Goal: Task Accomplishment & Management: Manage account settings

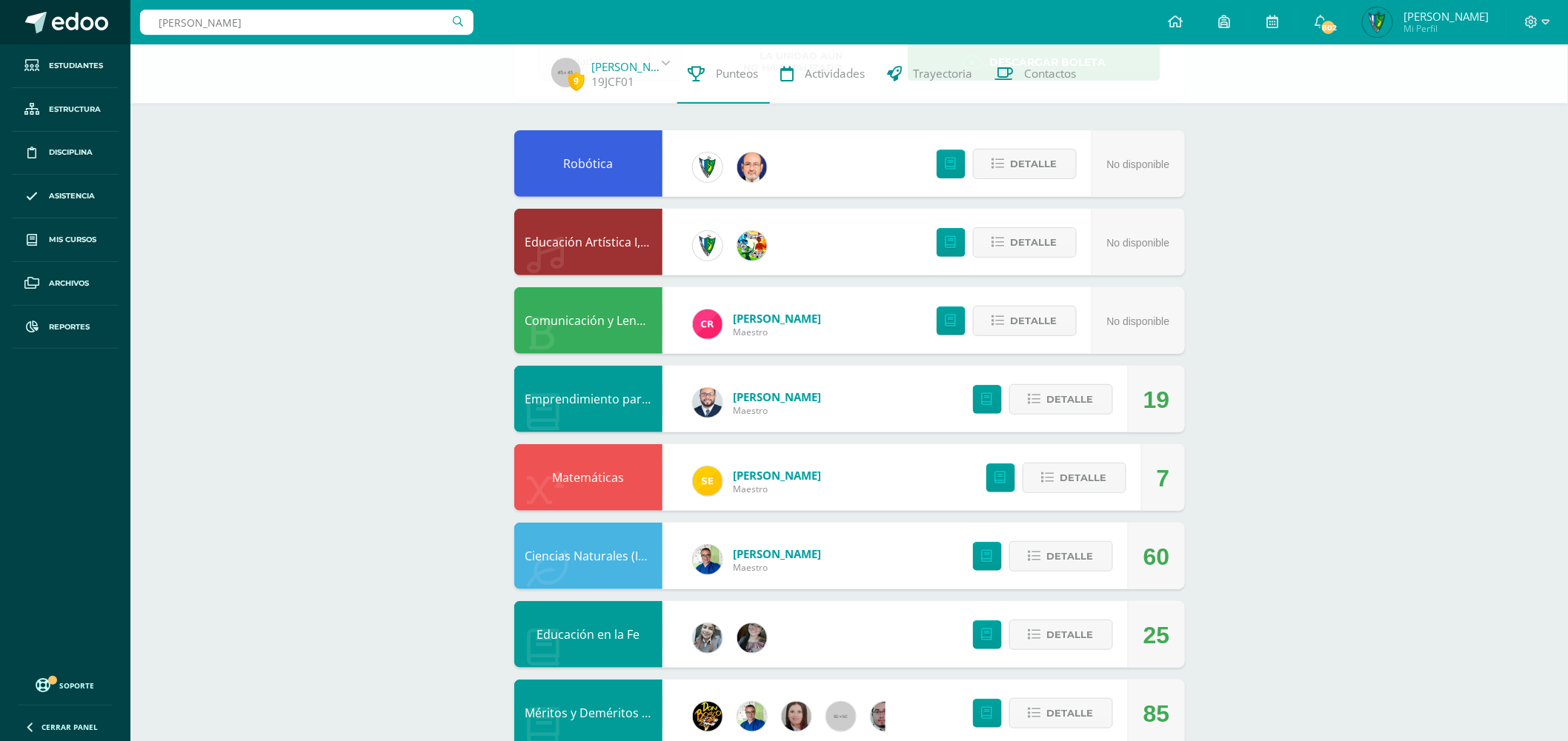
drag, startPoint x: 362, startPoint y: 29, endPoint x: 0, endPoint y: 8, distance: 362.6
click at [0, 8] on body "Estudiantes Estructura Disciplina Asistencia Mis cursos Archivos Reportes Sopor…" at bounding box center [784, 690] width 1568 height 1585
type input "[PERSON_NAME]"
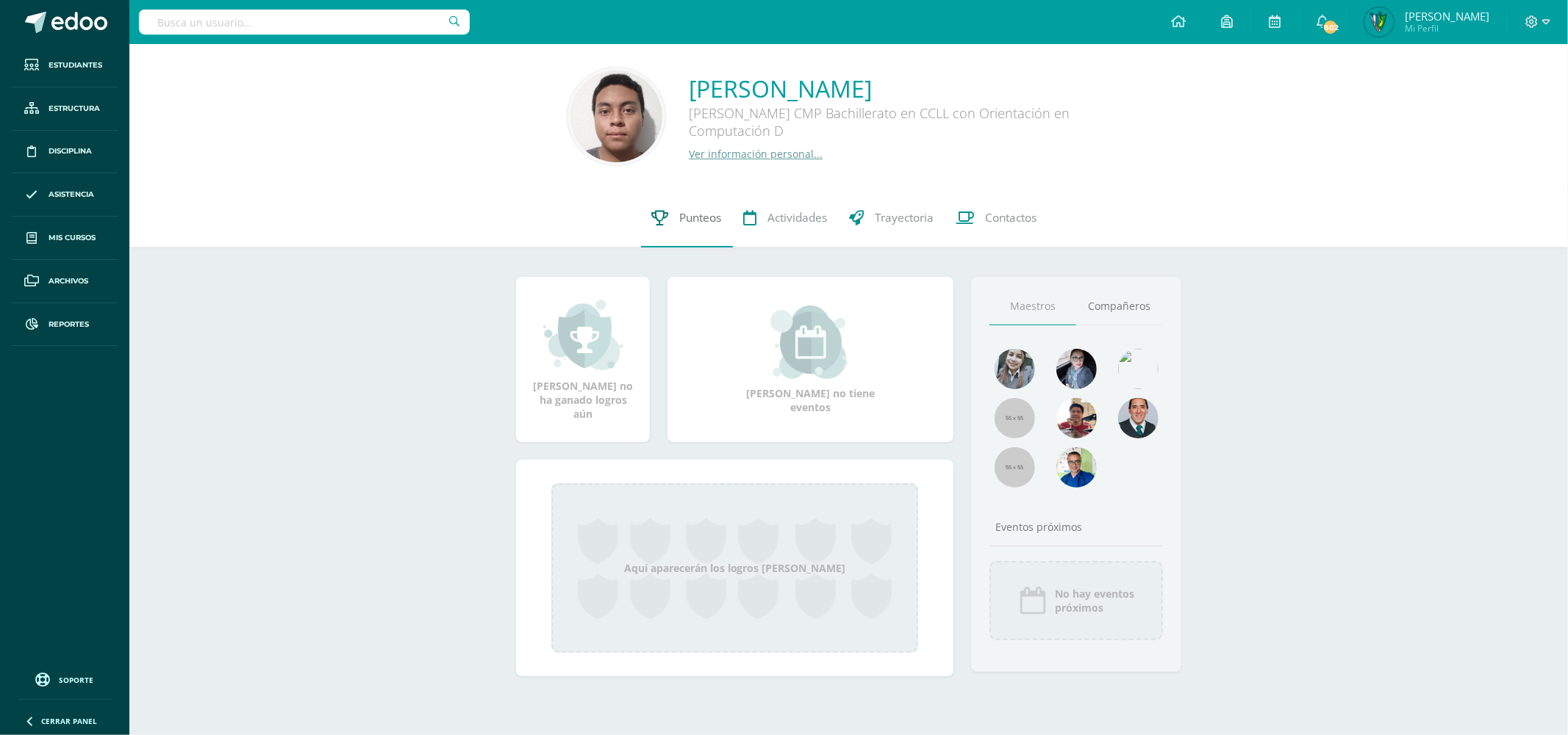
click at [693, 214] on span "Punteos" at bounding box center [701, 218] width 42 height 16
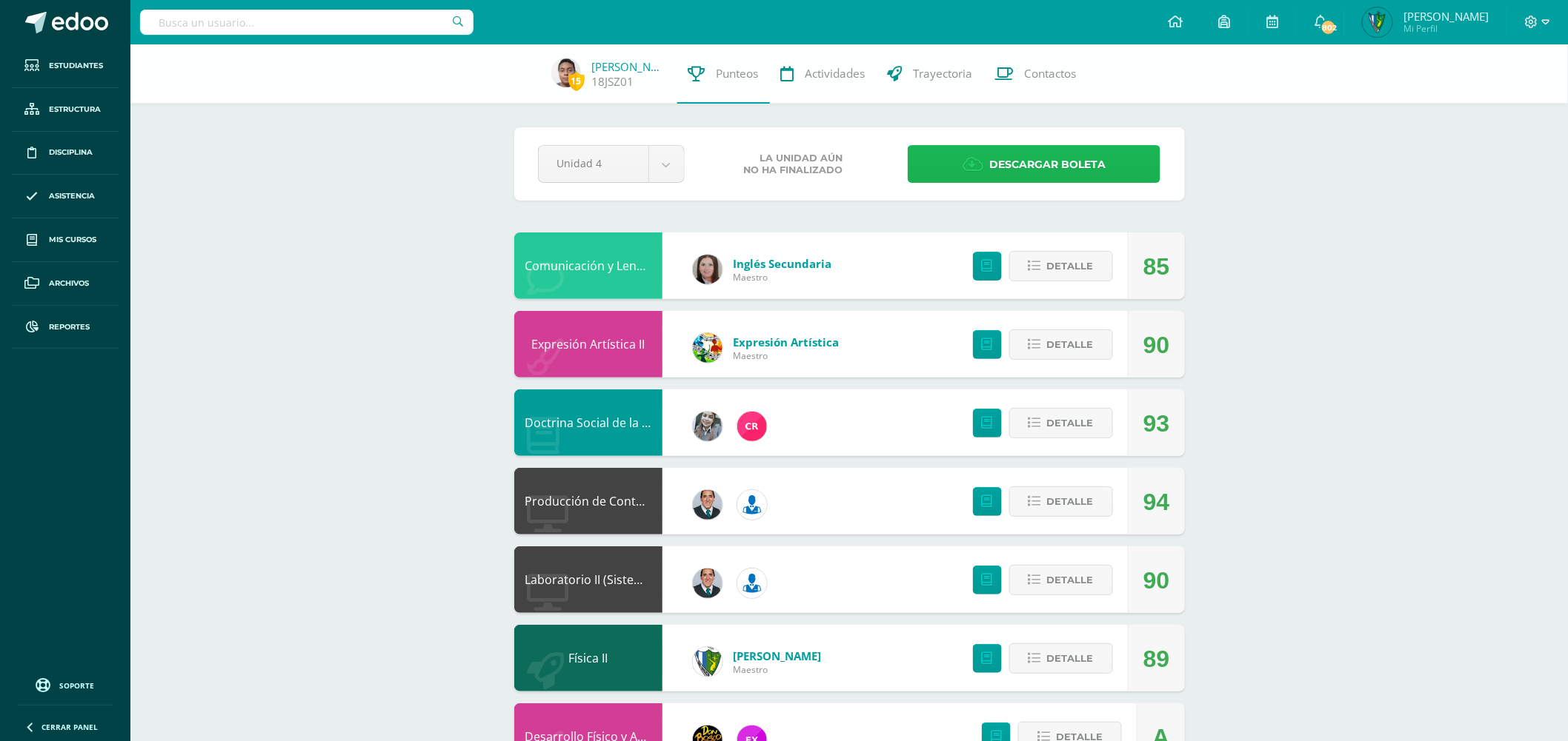
click at [1021, 165] on span "Descargar boleta" at bounding box center [1046, 165] width 116 height 36
